Goal: Transaction & Acquisition: Purchase product/service

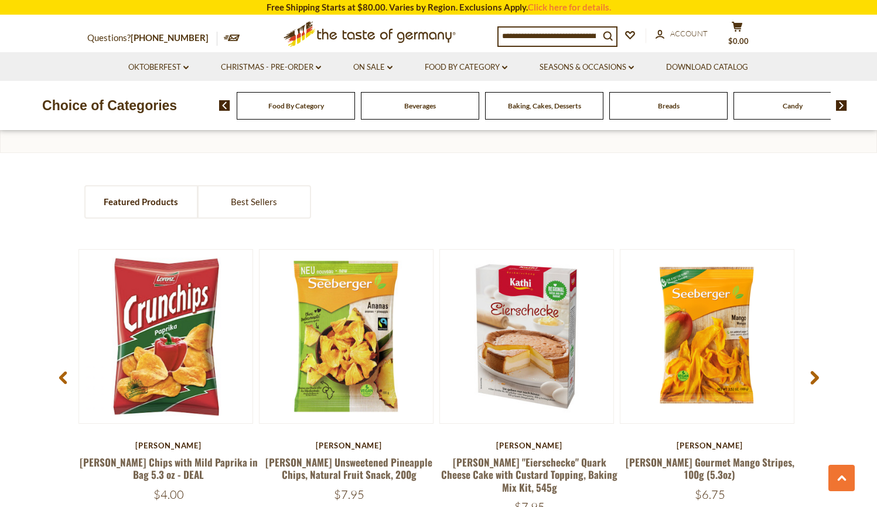
scroll to position [815, 0]
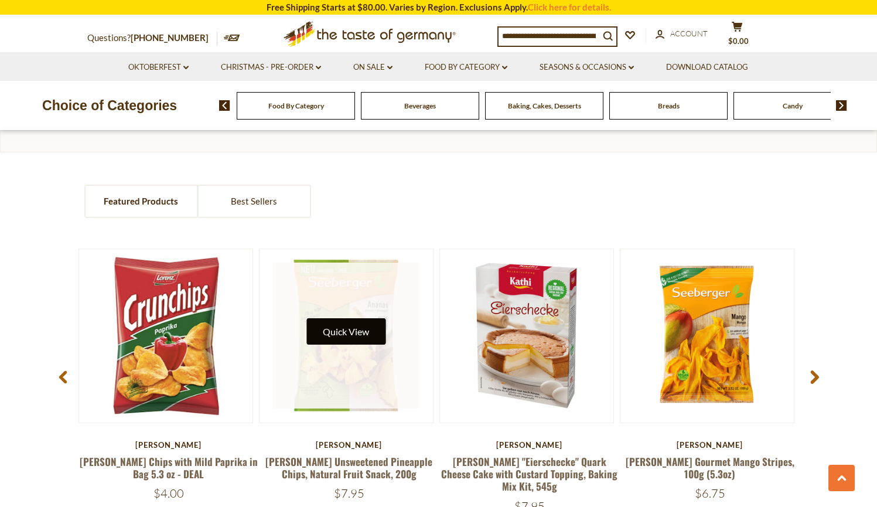
click at [358, 333] on button "Quick View" at bounding box center [346, 331] width 79 height 26
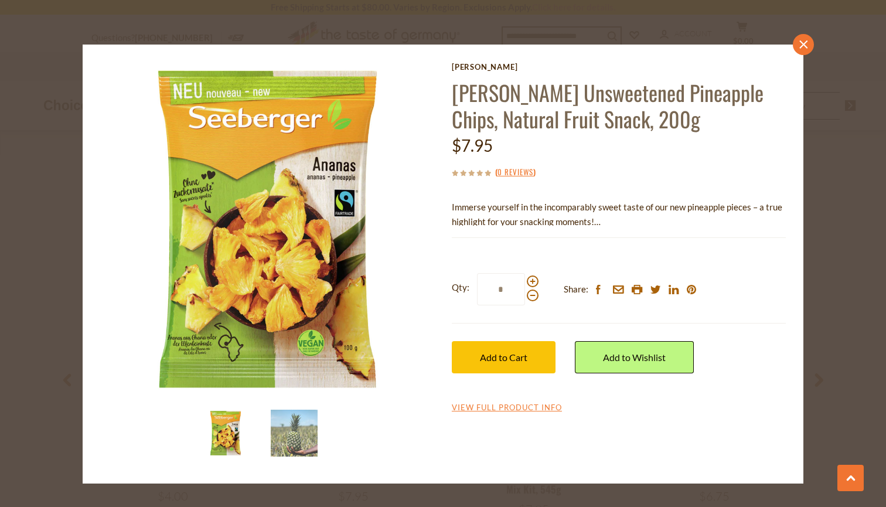
click at [803, 43] on icon at bounding box center [803, 44] width 8 height 8
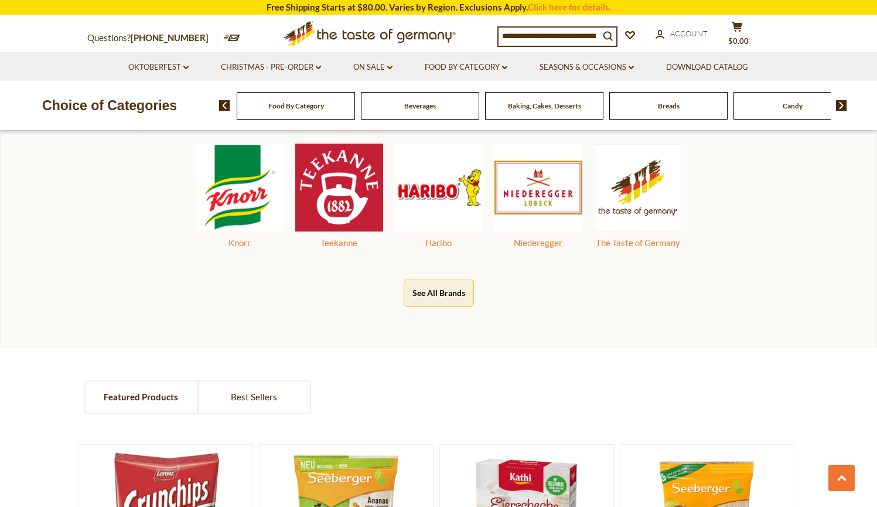
scroll to position [223, 0]
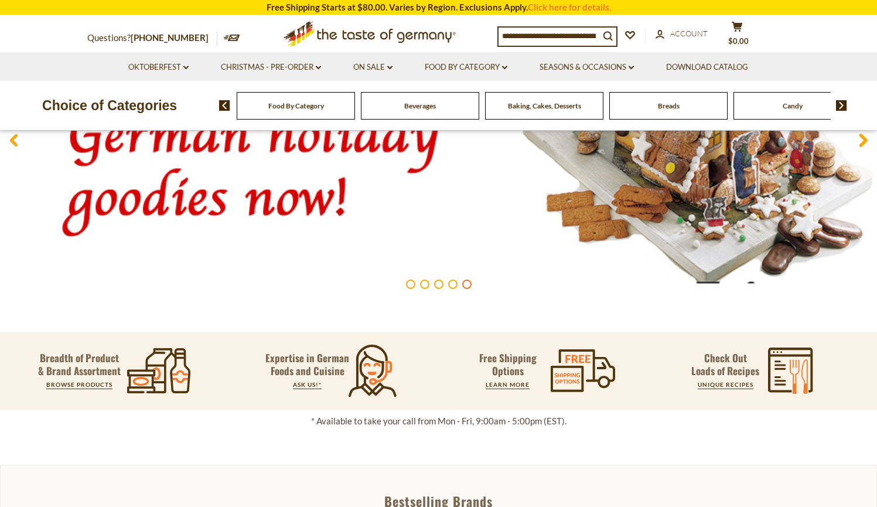
click at [543, 38] on input at bounding box center [549, 36] width 101 height 16
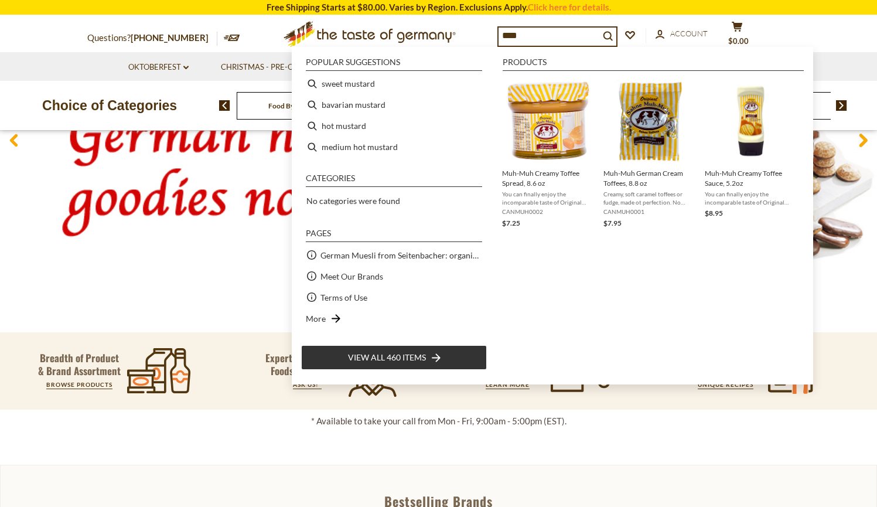
type input "*****"
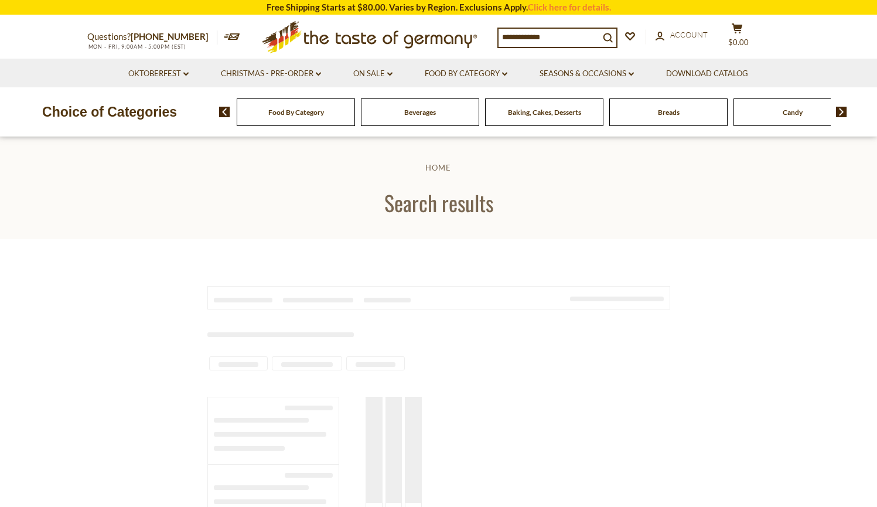
type input "*****"
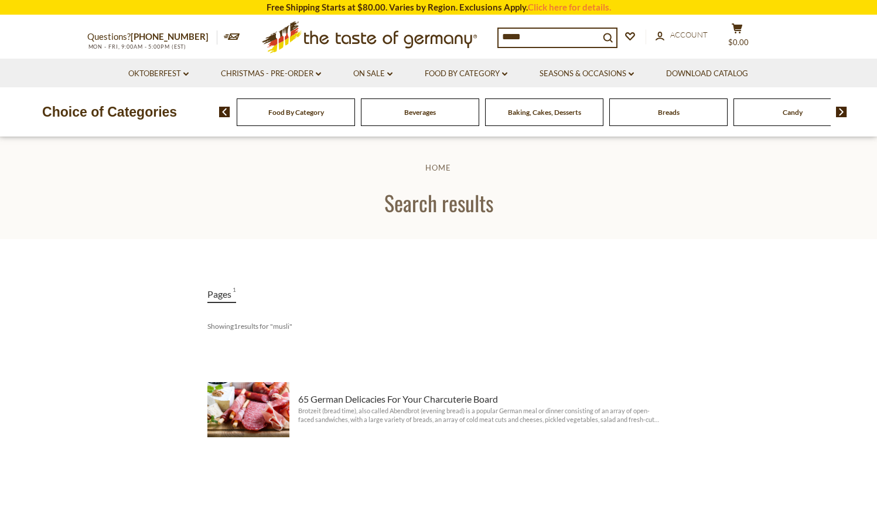
click at [342, 117] on div "Food By Category" at bounding box center [296, 112] width 118 height 28
drag, startPoint x: 560, startPoint y: 37, endPoint x: 481, endPoint y: 31, distance: 79.3
click at [481, 31] on div "Questions? 800-881-6419 MON - FRI, 9:00AM - 5:00PM (EST) .st0{fill:#EDD300;} .s…" at bounding box center [439, 37] width 721 height 43
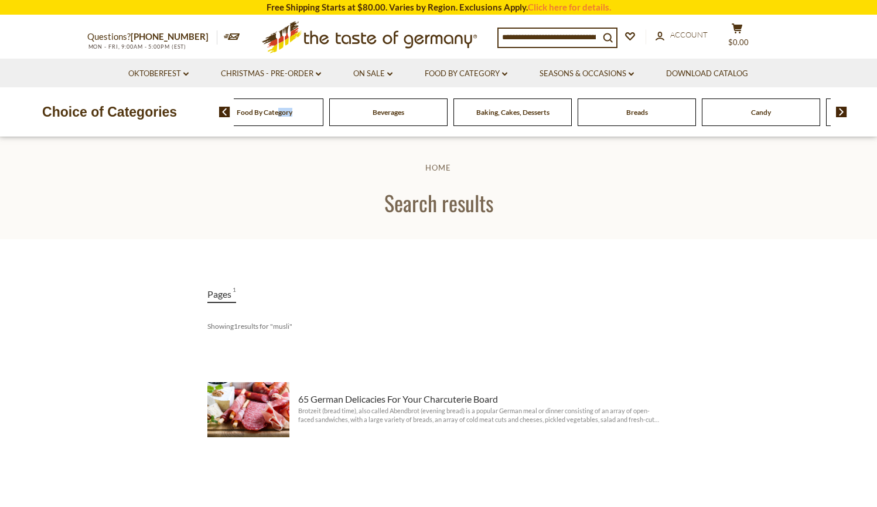
click at [304, 115] on div "Food By Category" at bounding box center [264, 112] width 118 height 28
click at [217, 110] on span at bounding box center [220, 112] width 20 height 11
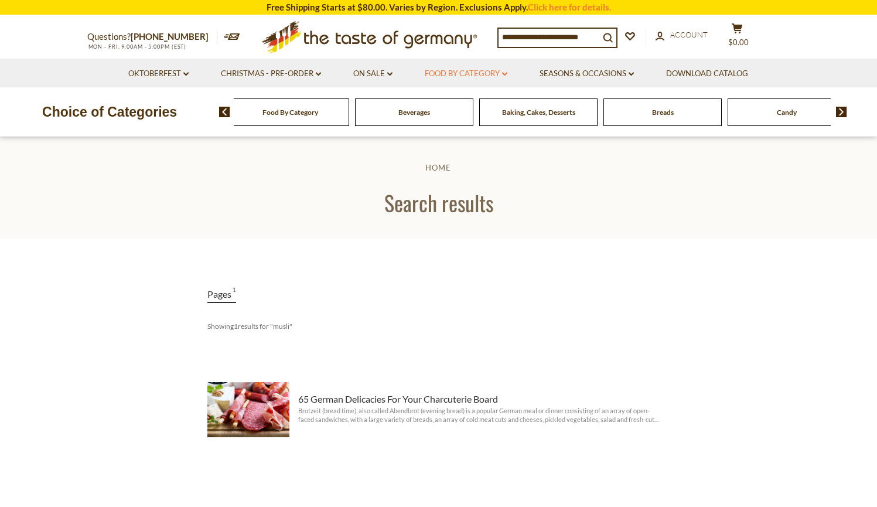
click at [486, 71] on link "Food By Category dropdown_arrow" at bounding box center [466, 73] width 83 height 13
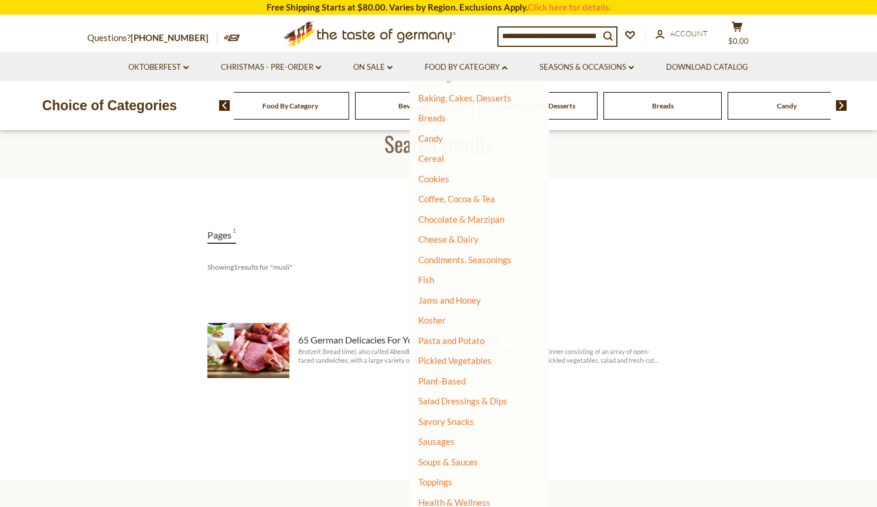
scroll to position [79, 0]
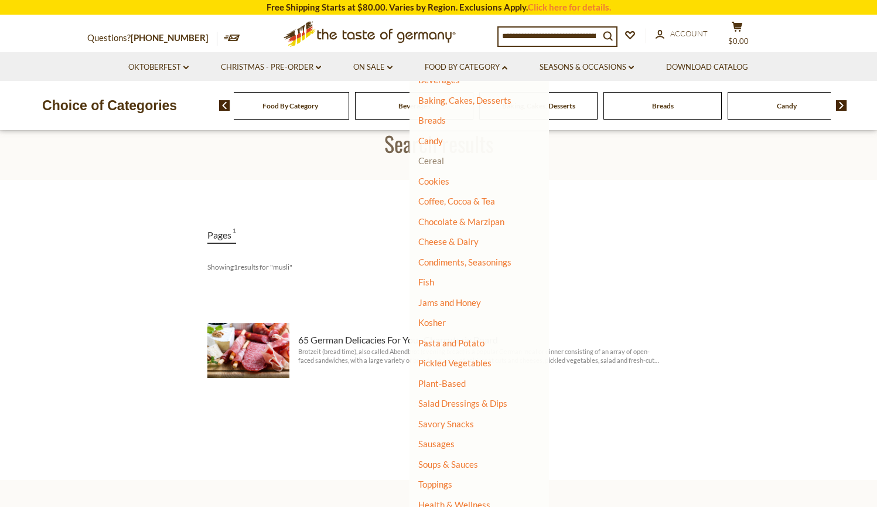
click at [431, 161] on link "Cereal" at bounding box center [431, 160] width 26 height 11
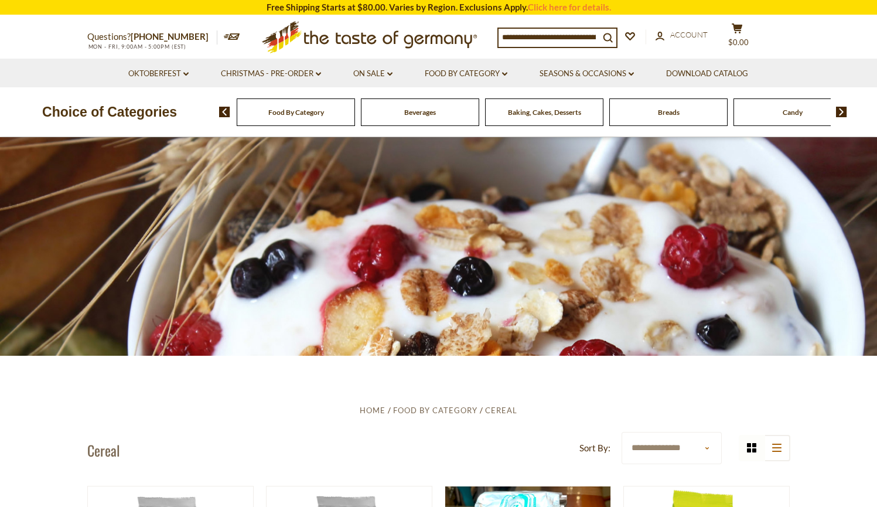
click at [546, 32] on input at bounding box center [549, 37] width 101 height 16
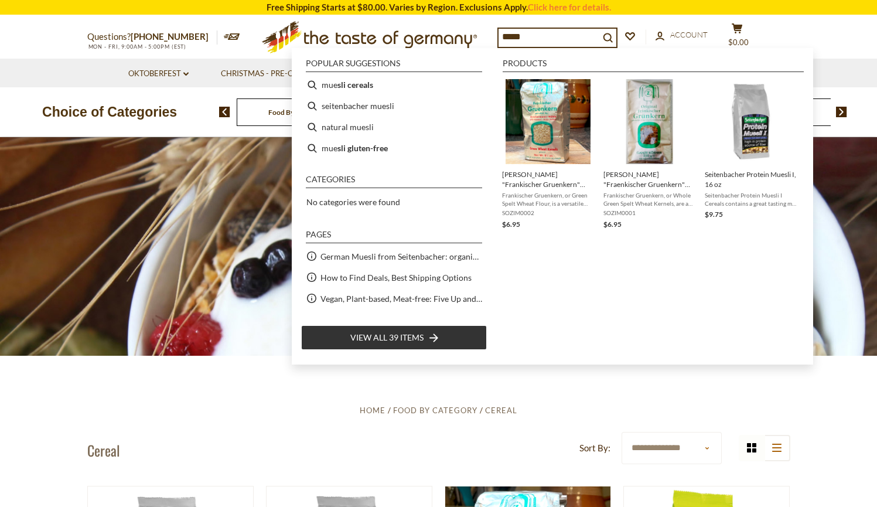
type input "******"
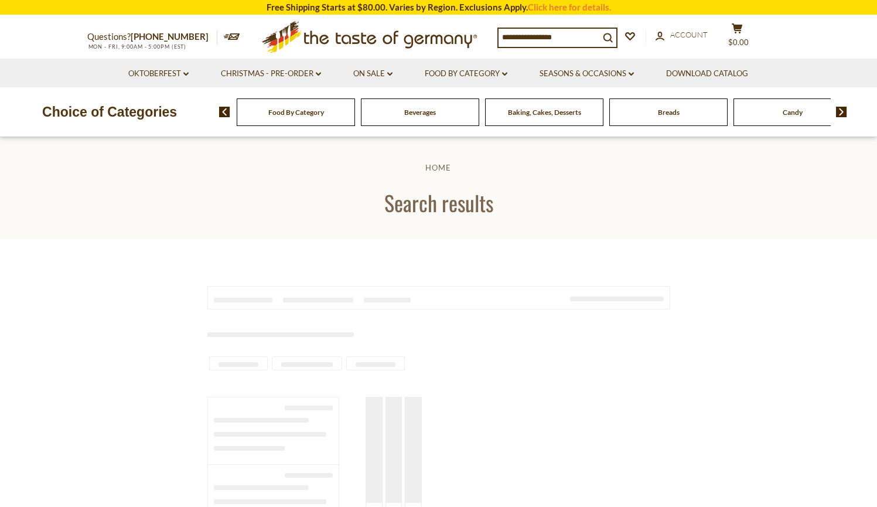
type input "******"
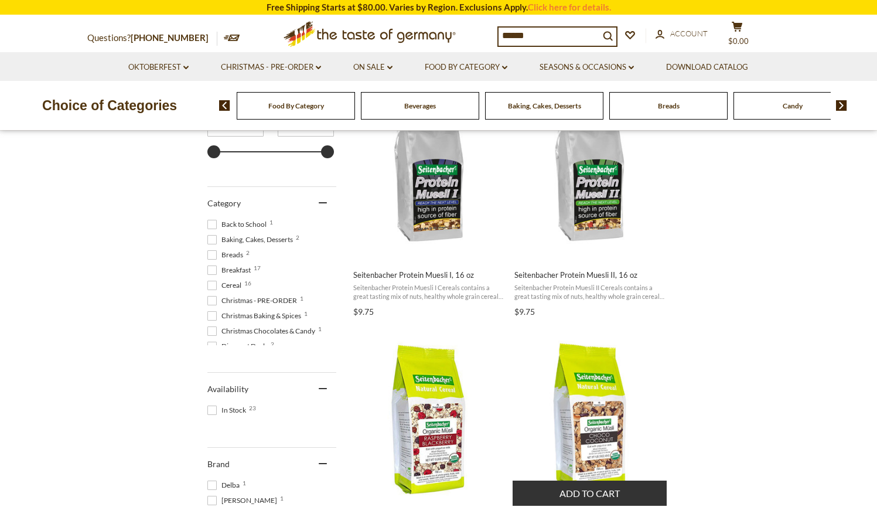
scroll to position [191, 0]
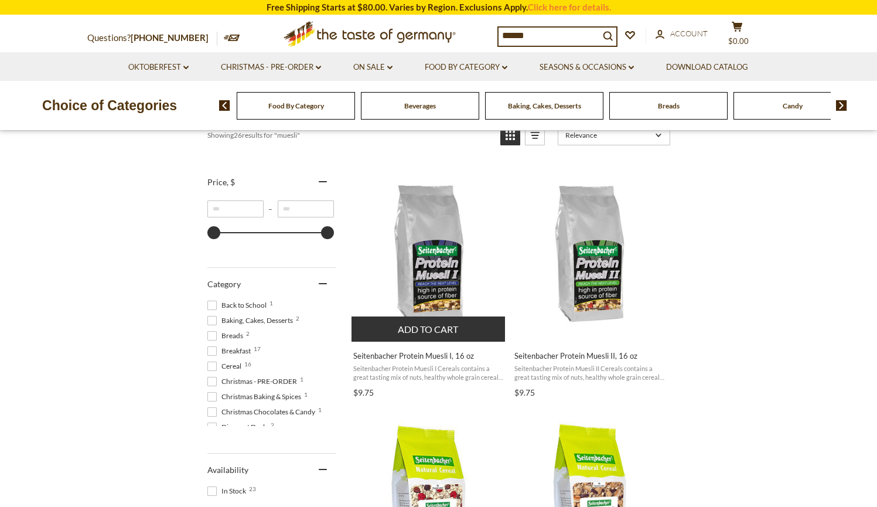
click at [437, 280] on img "Seitenbacher Protein Muesli I, 16 oz" at bounding box center [429, 253] width 155 height 155
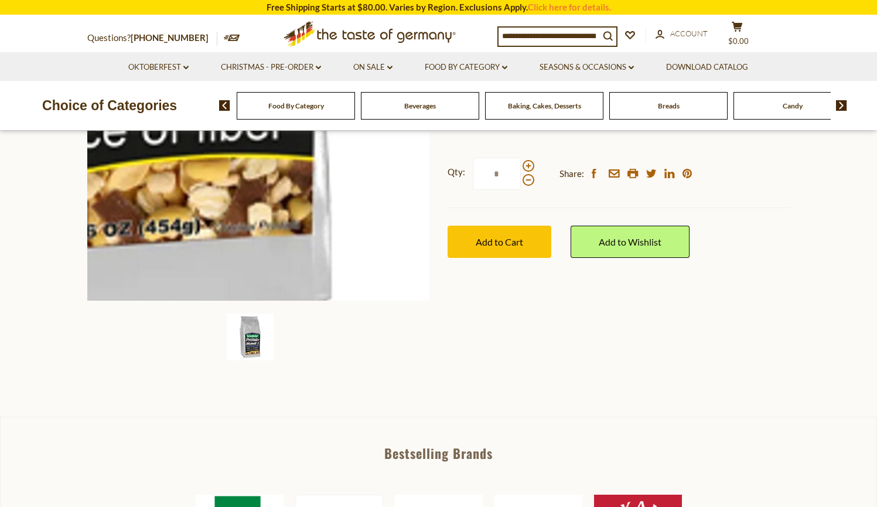
scroll to position [98, 0]
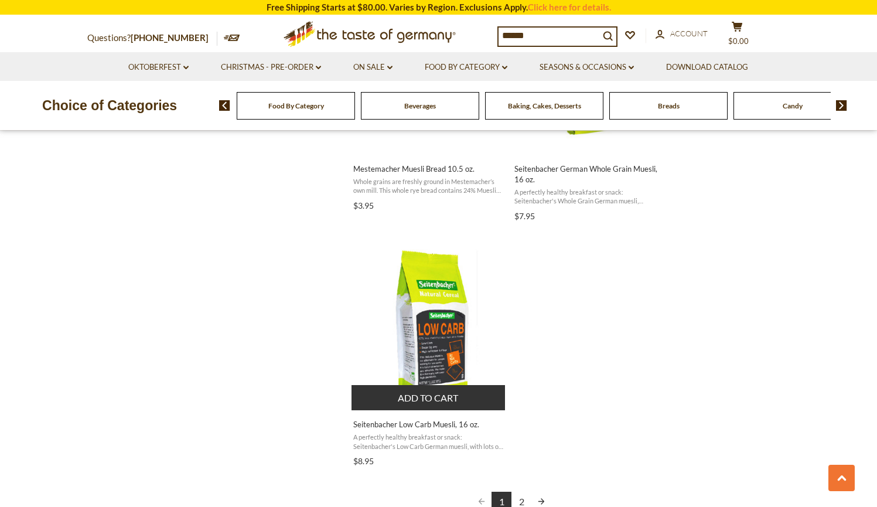
scroll to position [1901, 0]
click at [450, 321] on img "Seitenbacher Low Carb Muesli, 16 oz." at bounding box center [429, 323] width 155 height 155
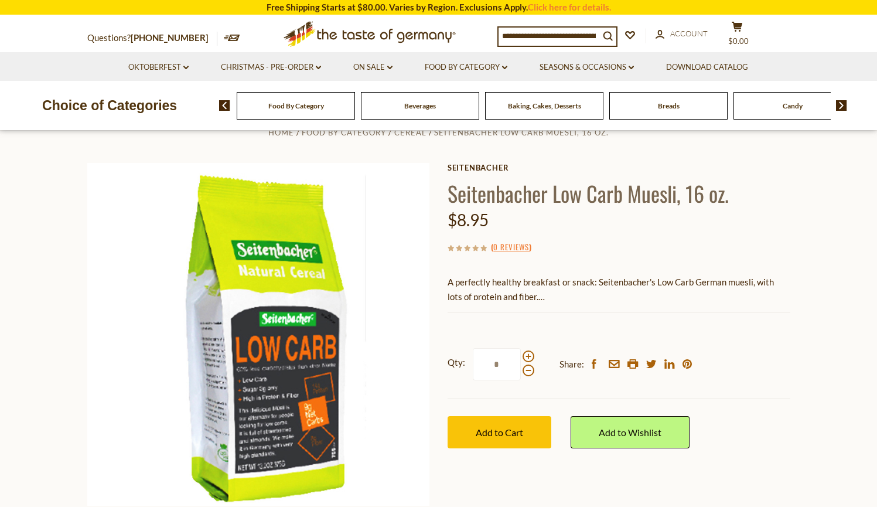
scroll to position [88, 0]
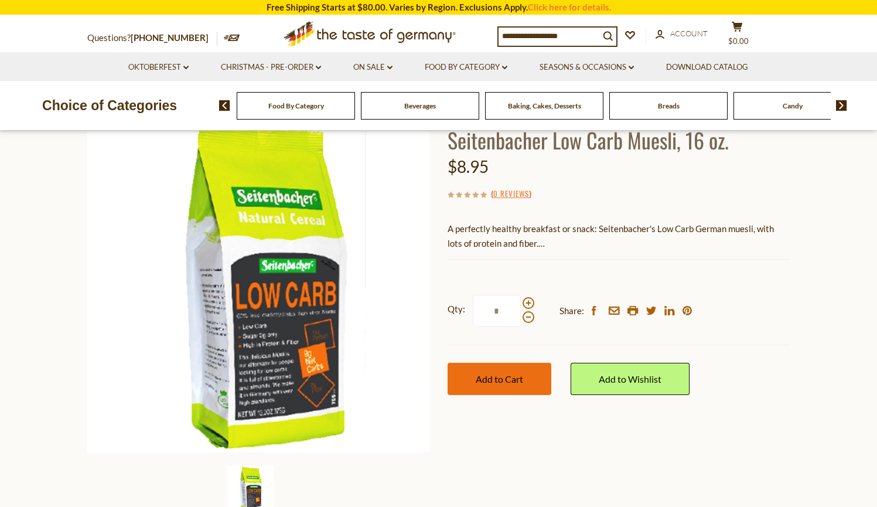
click at [506, 383] on button "Add to Cart" at bounding box center [500, 379] width 104 height 32
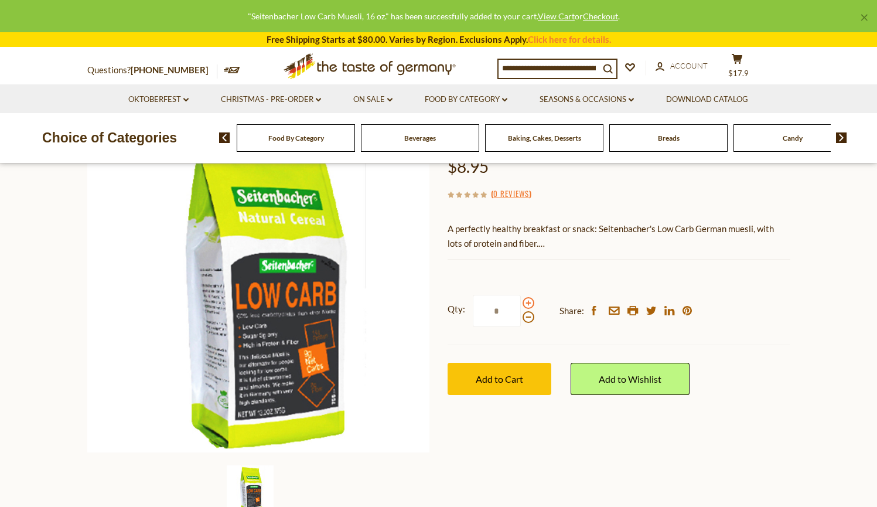
click at [526, 299] on span at bounding box center [529, 303] width 12 height 12
click at [521, 299] on input "*" at bounding box center [497, 311] width 48 height 32
click at [526, 299] on span at bounding box center [529, 303] width 12 height 12
click at [521, 299] on input "*" at bounding box center [497, 311] width 48 height 32
click at [526, 320] on span at bounding box center [529, 317] width 12 height 12
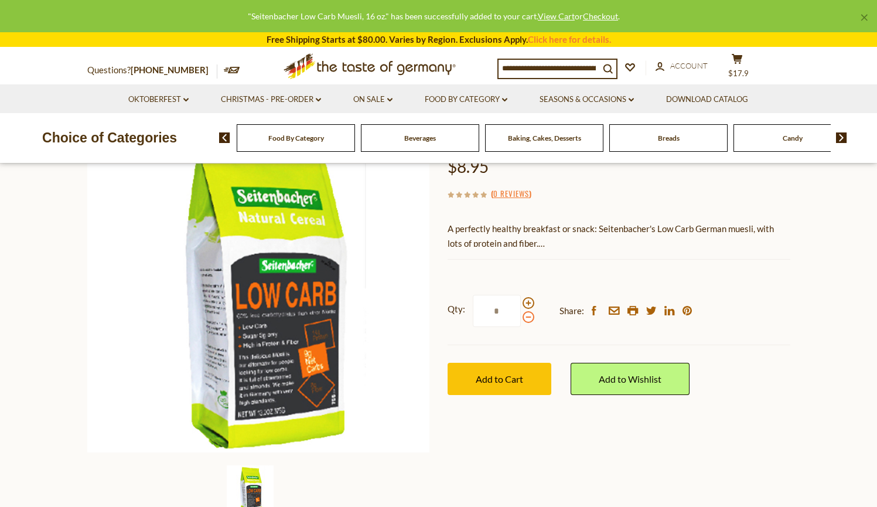
click at [521, 320] on input "*" at bounding box center [497, 311] width 48 height 32
click at [526, 320] on span at bounding box center [529, 317] width 12 height 12
click at [521, 320] on input "*" at bounding box center [497, 311] width 48 height 32
type input "*"
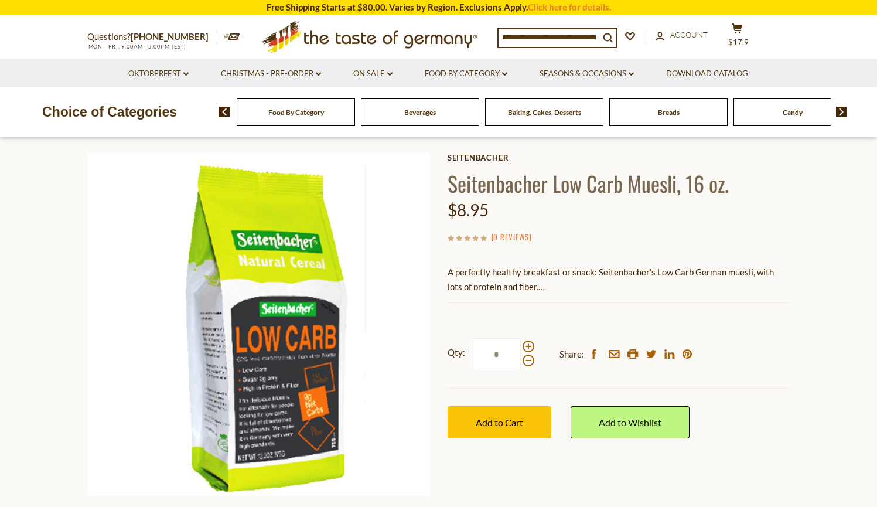
scroll to position [49, 0]
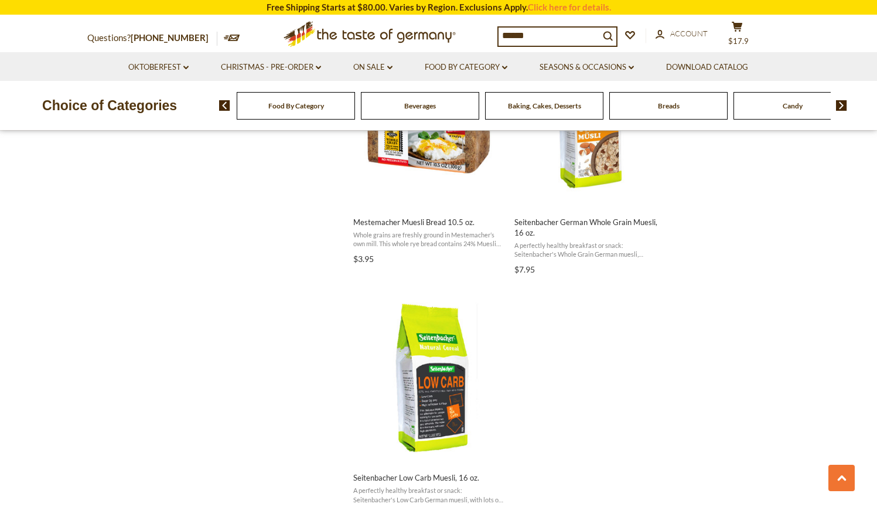
scroll to position [1819, 0]
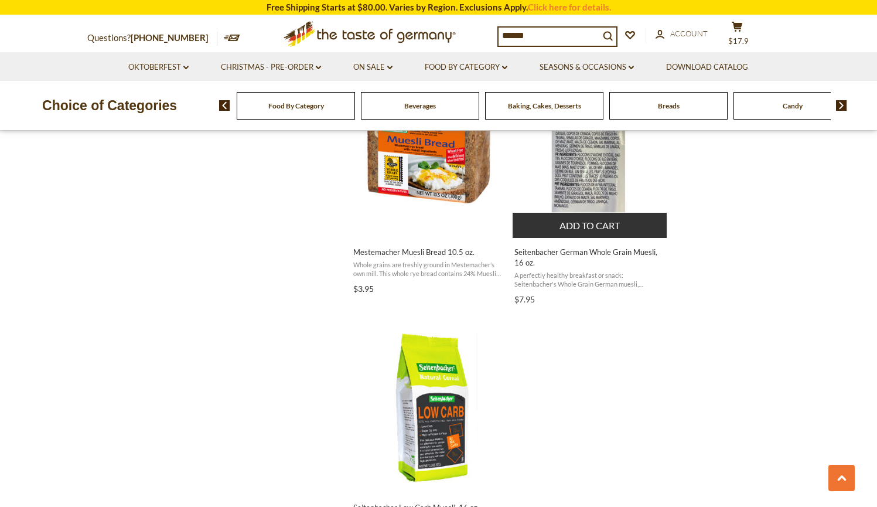
click at [574, 203] on img "Seitenbacher German Whole Grain Muesli, 16 oz." at bounding box center [590, 150] width 155 height 155
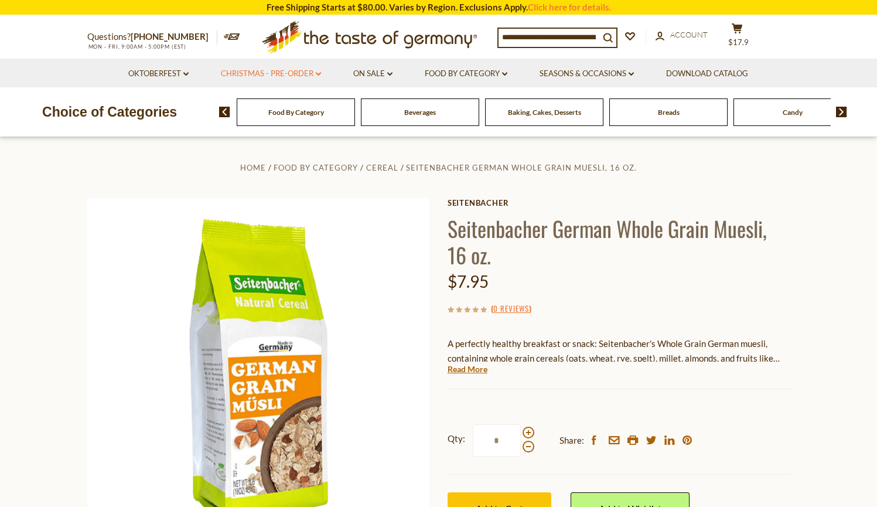
click at [315, 71] on link "Christmas - PRE-ORDER dropdown_arrow" at bounding box center [271, 73] width 100 height 13
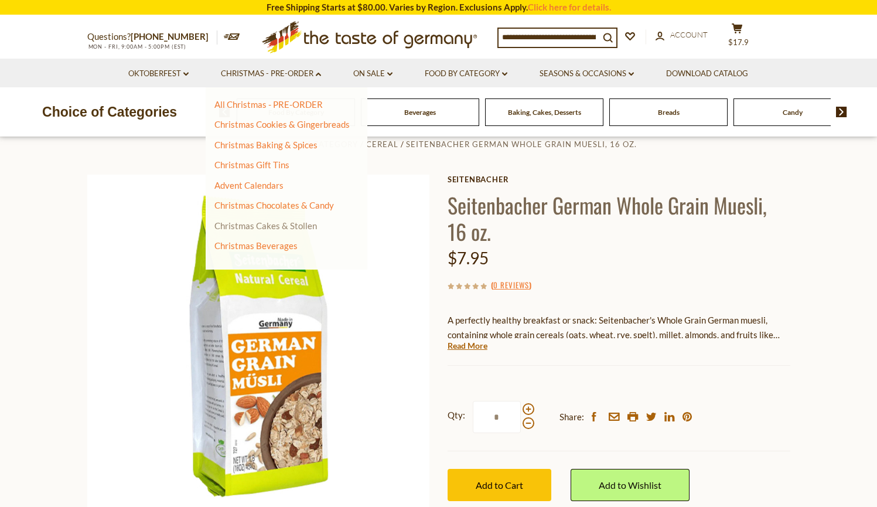
scroll to position [23, 0]
click at [288, 244] on link "Christmas Beverages" at bounding box center [255, 245] width 83 height 11
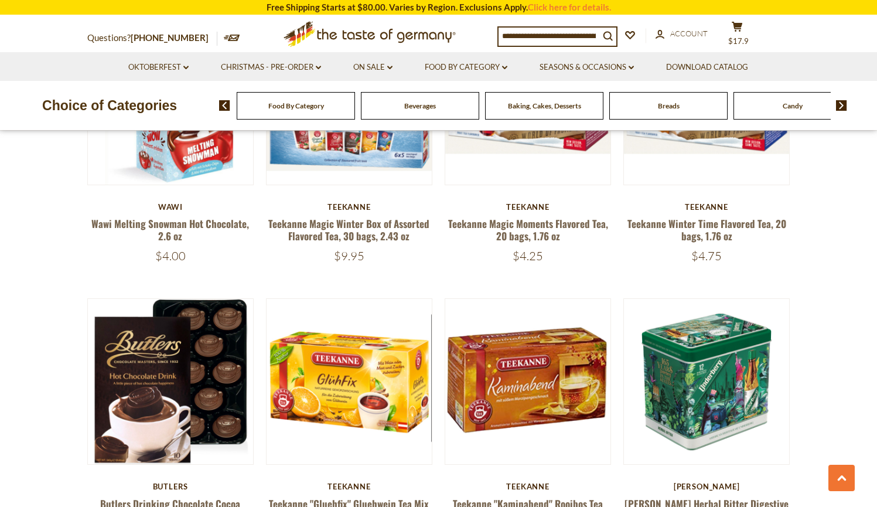
scroll to position [1112, 0]
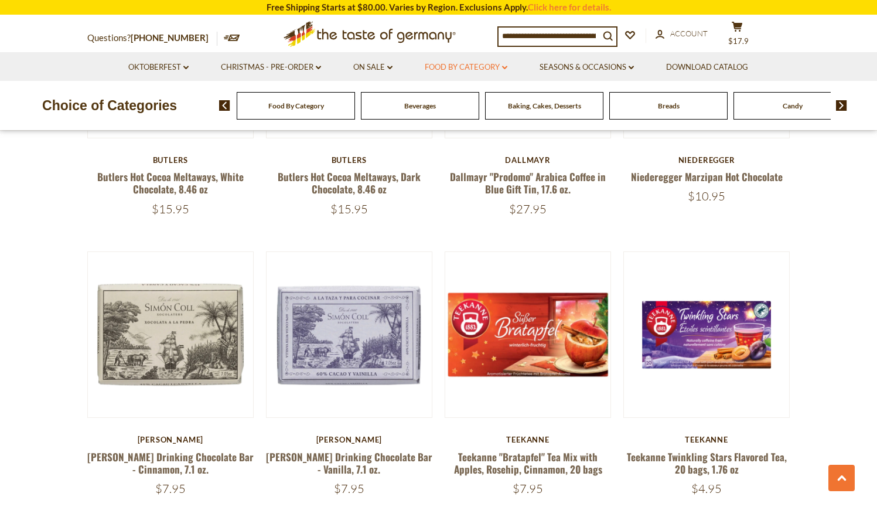
click at [469, 66] on link "Food By Category dropdown_arrow" at bounding box center [466, 67] width 83 height 13
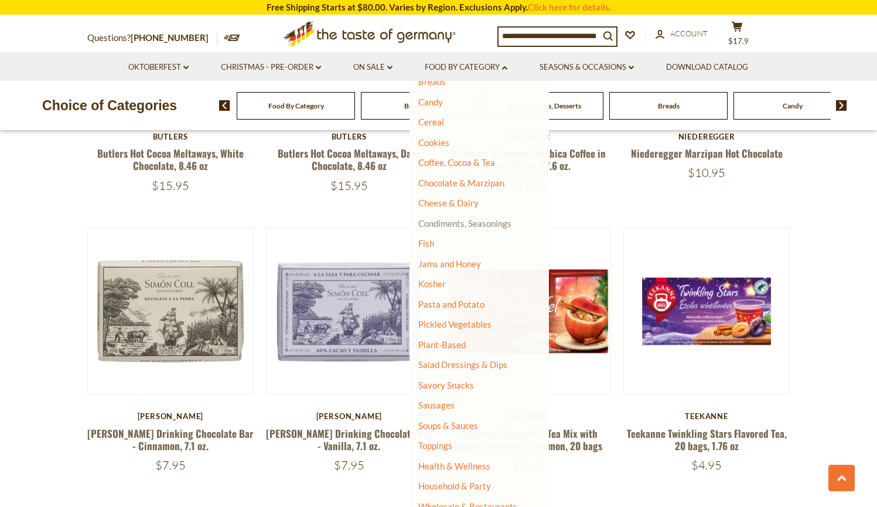
scroll to position [1157, 0]
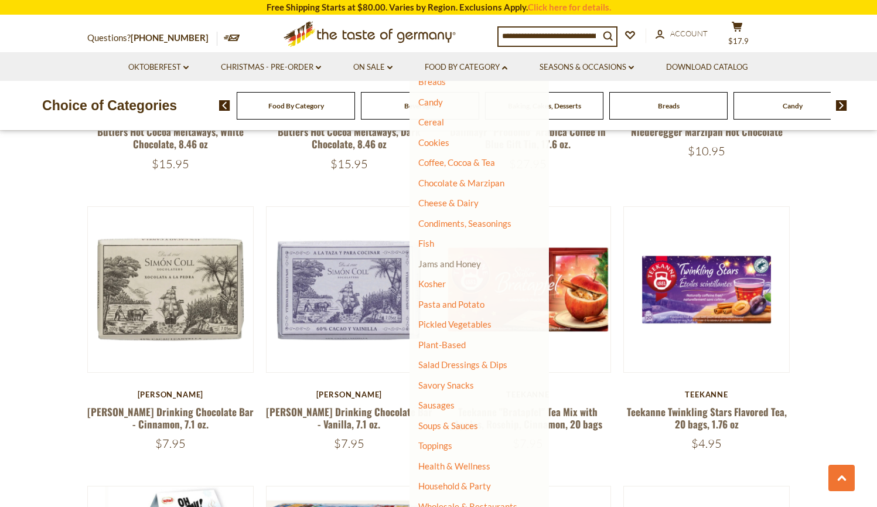
click at [457, 258] on link "Jams and Honey" at bounding box center [449, 263] width 63 height 11
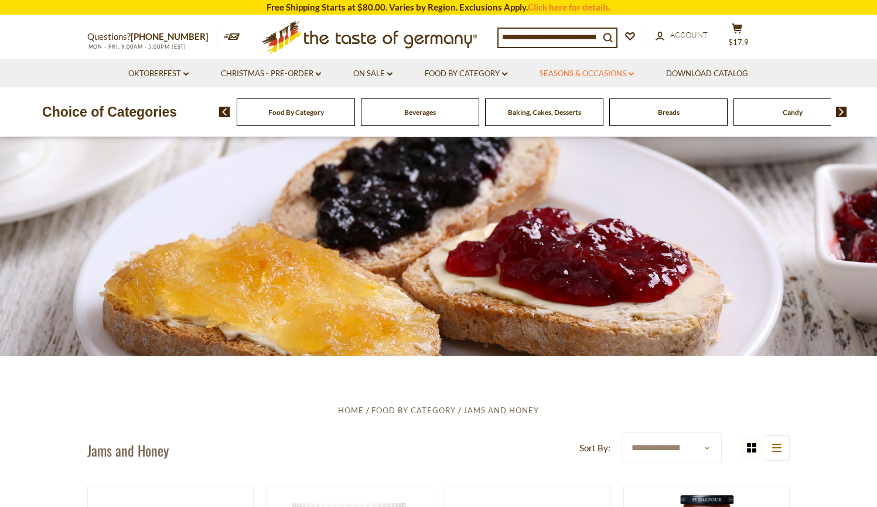
click at [573, 73] on link "Seasons & Occasions dropdown_arrow" at bounding box center [587, 73] width 94 height 13
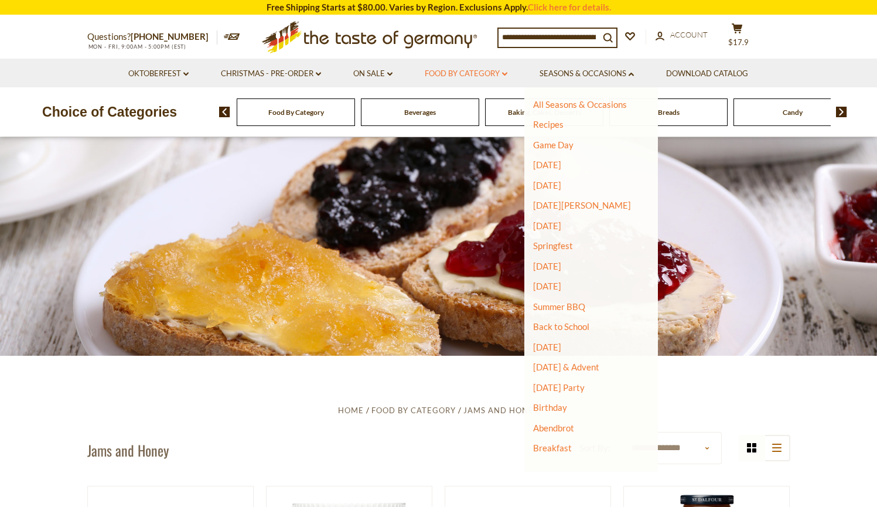
click at [458, 72] on link "Food By Category dropdown_arrow" at bounding box center [466, 73] width 83 height 13
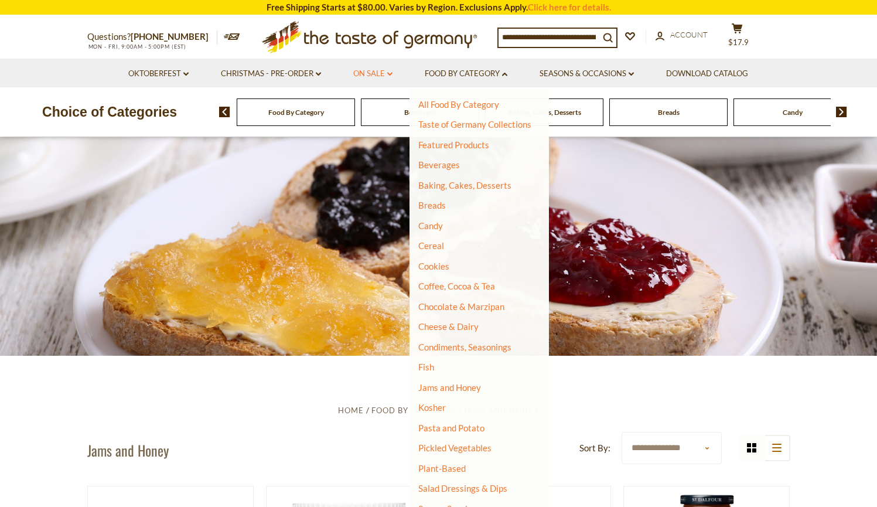
click at [379, 69] on link "On Sale dropdown_arrow" at bounding box center [372, 73] width 39 height 13
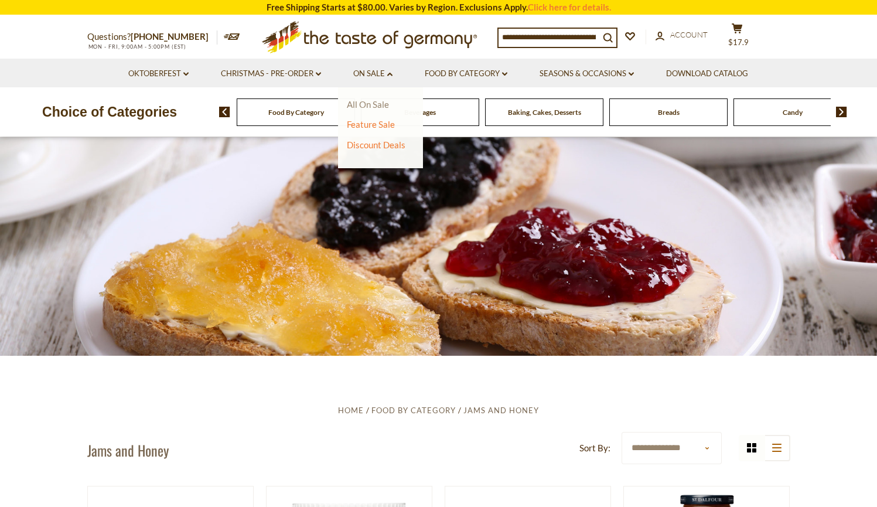
click at [372, 100] on link "All On Sale" at bounding box center [368, 104] width 42 height 11
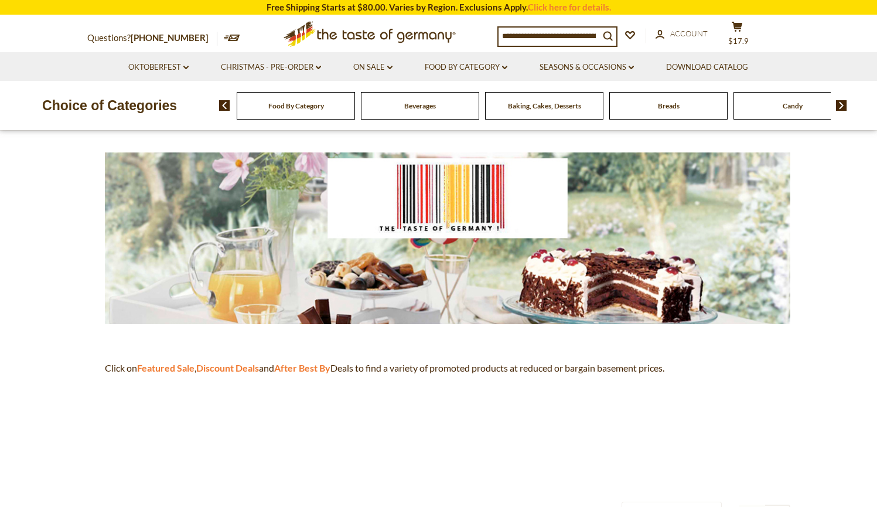
scroll to position [120, 0]
